Goal: Transaction & Acquisition: Book appointment/travel/reservation

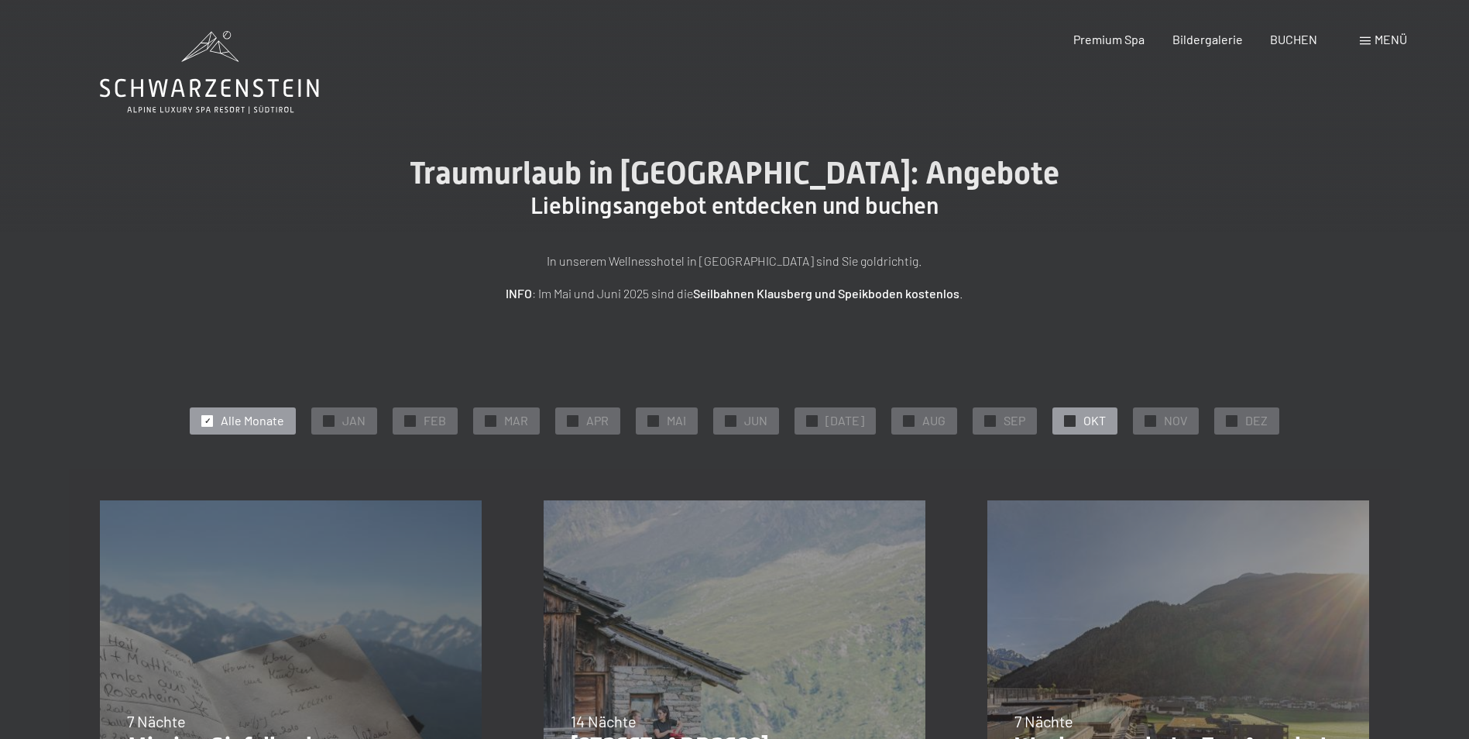
click at [1089, 422] on span "OKT" at bounding box center [1094, 420] width 22 height 17
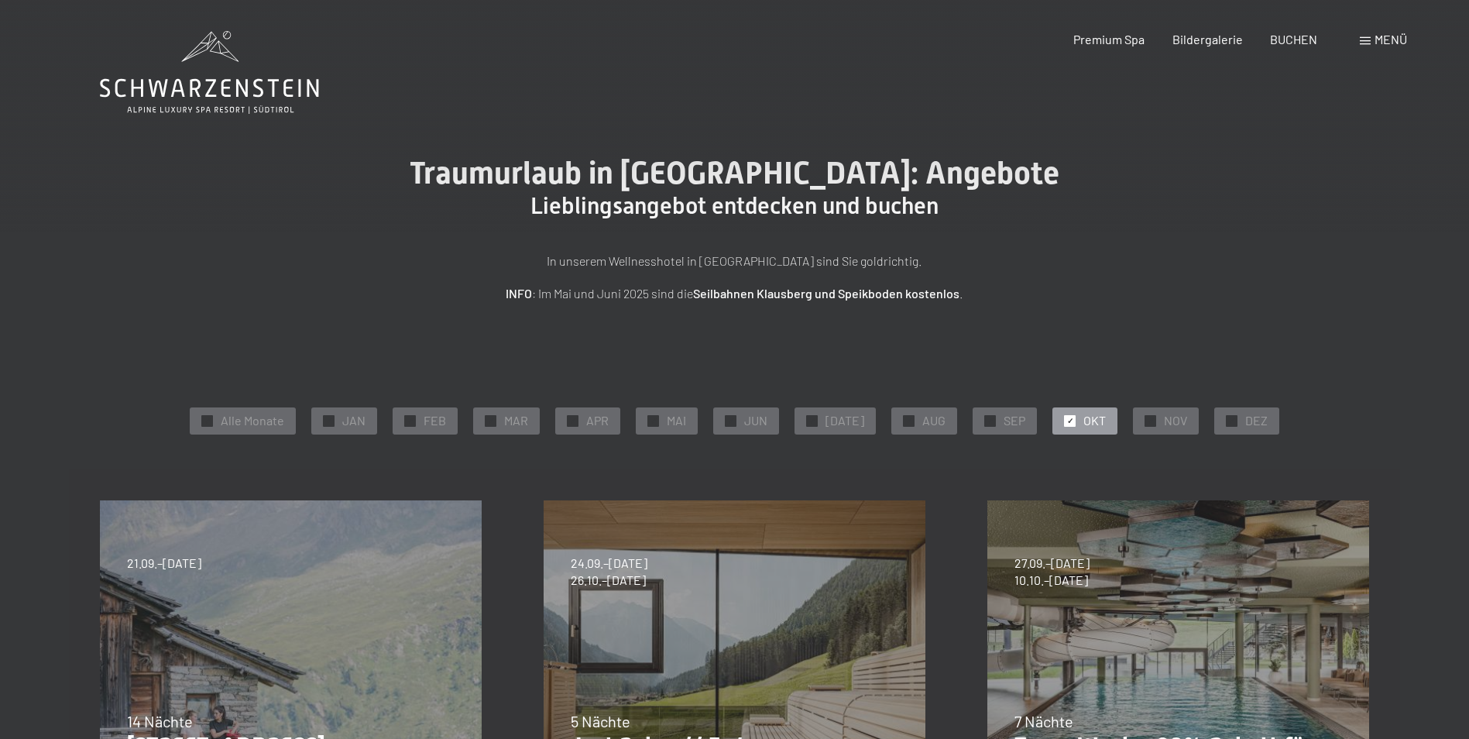
click at [244, 88] on icon at bounding box center [209, 72] width 219 height 83
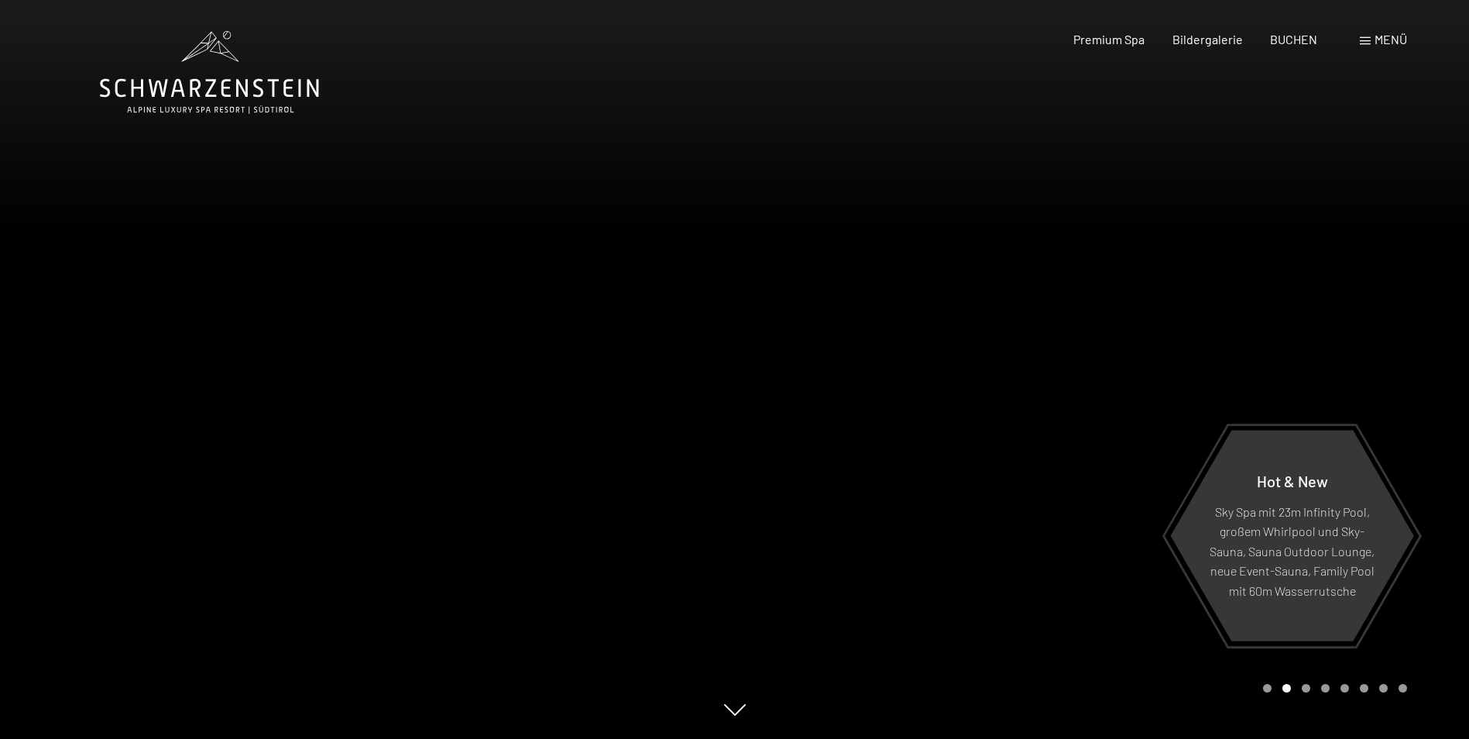
click at [1365, 40] on span at bounding box center [1365, 41] width 11 height 8
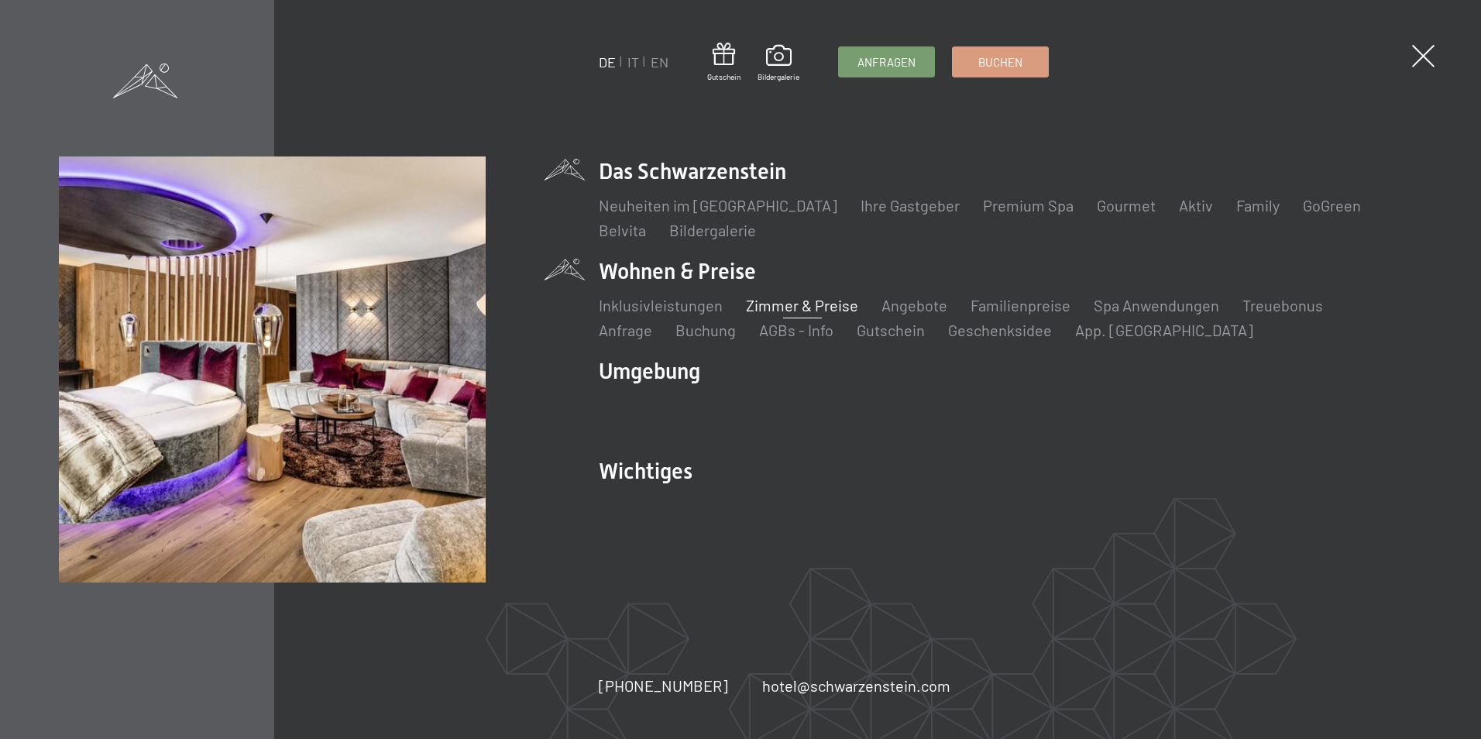
click at [774, 306] on link "Zimmer & Preise" at bounding box center [802, 305] width 112 height 19
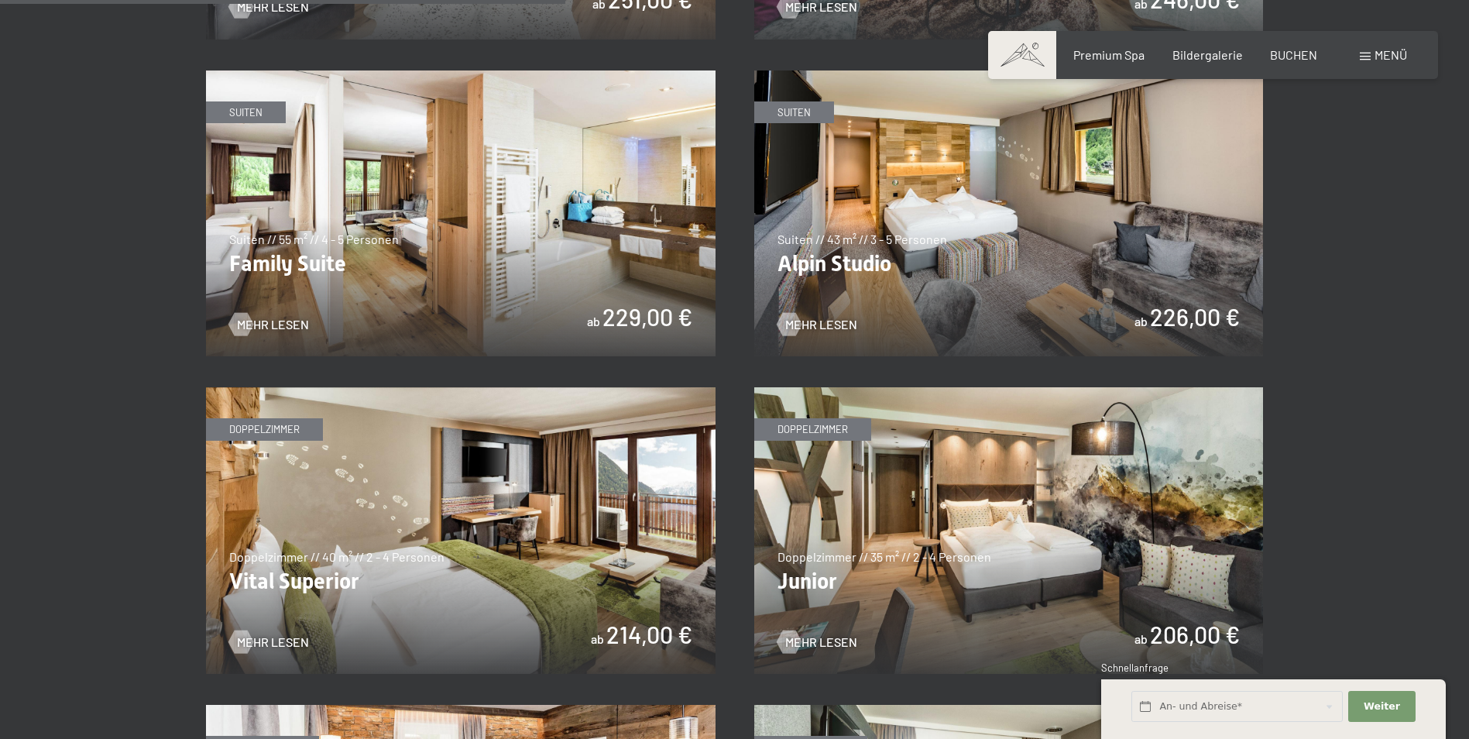
scroll to position [1936, 0]
